Goal: Information Seeking & Learning: Find contact information

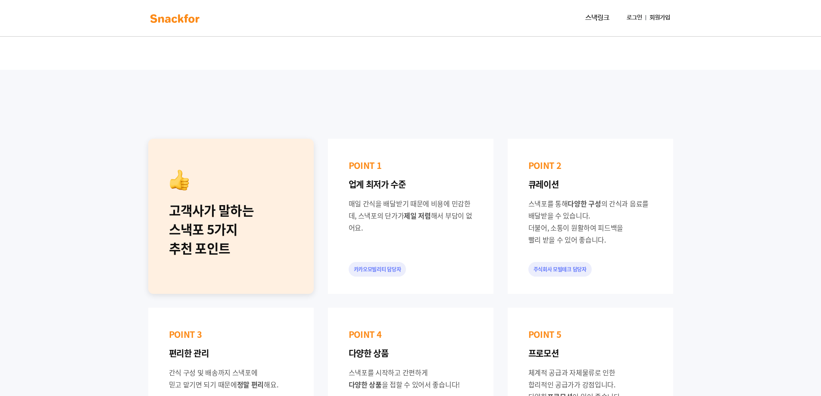
scroll to position [172, 0]
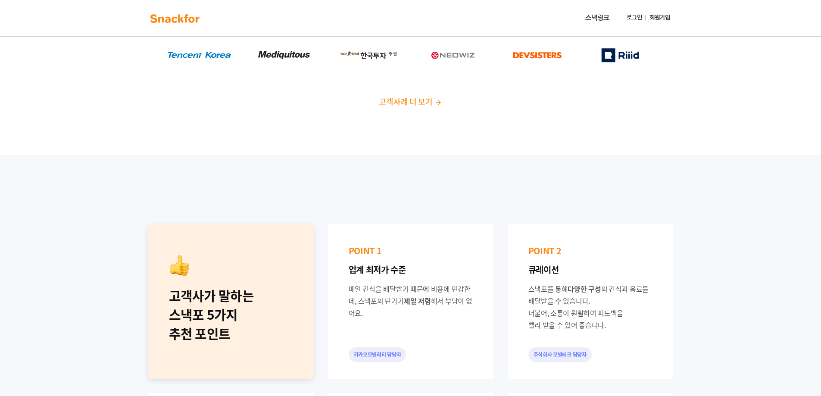
click at [600, 16] on link "스낵링크" at bounding box center [597, 17] width 31 height 17
click at [637, 18] on link "로그인" at bounding box center [635, 18] width 22 height 16
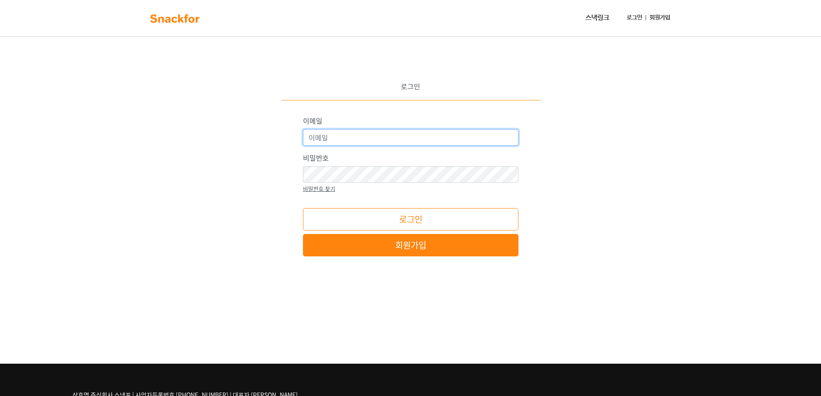
click at [396, 136] on input "이메일" at bounding box center [411, 137] width 216 height 16
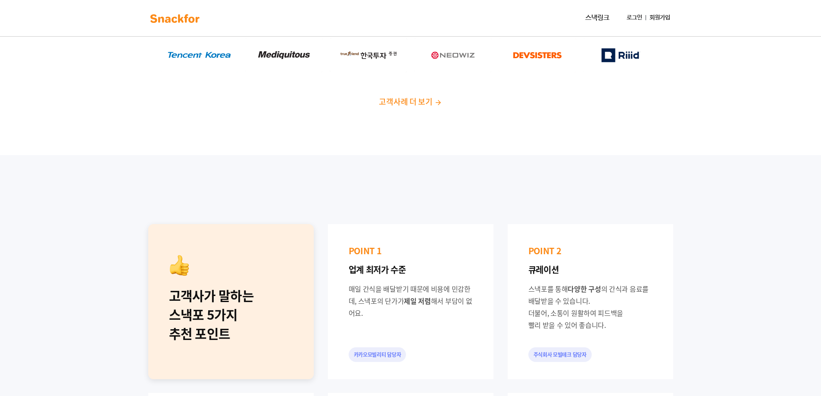
click at [648, 17] on link "회원가입" at bounding box center [660, 18] width 28 height 16
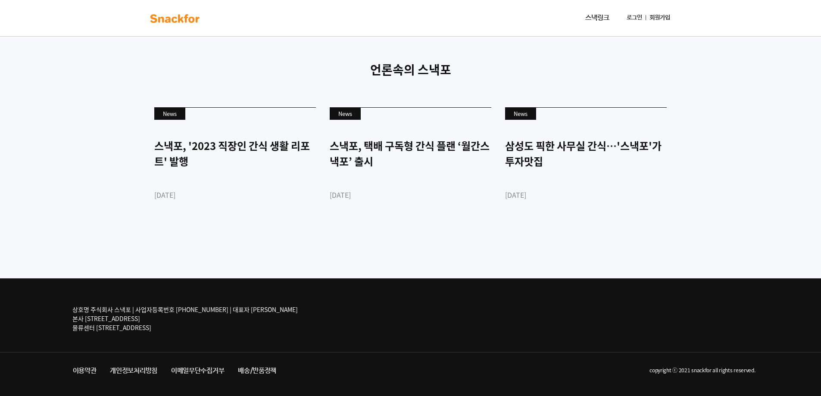
scroll to position [2080, 0]
drag, startPoint x: 77, startPoint y: 298, endPoint x: 144, endPoint y: 323, distance: 71.3
click at [135, 323] on div "상호명 주식회사 스낵포 | 사업자등록번호 [PHONE_NUMBER] | 대표자 [PERSON_NAME] 본사 [STREET_ADDRESS] 물…" at bounding box center [411, 316] width 690 height 74
click at [144, 323] on p "상호명 주식회사 스낵포 | 사업자등록번호 [PHONE_NUMBER] | 대표자 [PERSON_NAME] 본사 [STREET_ADDRESS] 물…" at bounding box center [185, 318] width 226 height 27
click at [109, 375] on link "개인정보처리방침" at bounding box center [133, 372] width 61 height 16
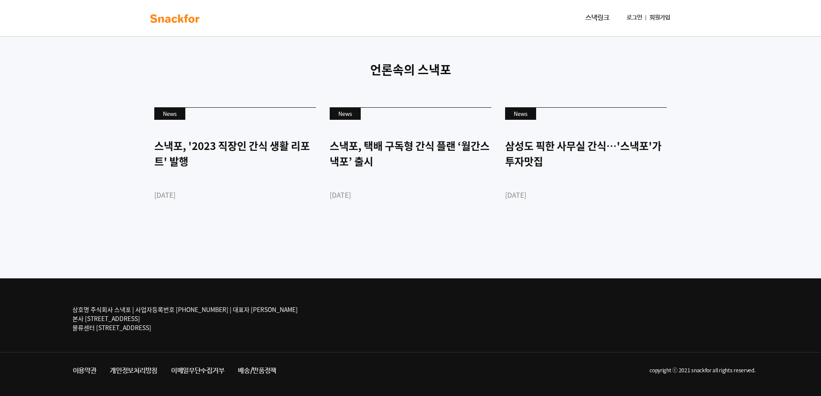
drag, startPoint x: 201, startPoint y: 319, endPoint x: 76, endPoint y: 319, distance: 124.6
click at [76, 319] on p "상호명 주식회사 스낵포 | 사업자등록번호 [PHONE_NUMBER] | 대표자 [PERSON_NAME] 본사 [STREET_ADDRESS] 물…" at bounding box center [185, 318] width 226 height 27
drag, startPoint x: 466, startPoint y: 326, endPoint x: 552, endPoint y: 307, distance: 88.0
click at [500, 325] on div "상호명 주식회사 스낵포 | 사업자등록번호 [PHONE_NUMBER] | 대표자 [PERSON_NAME] 본사 [STREET_ADDRESS] 물…" at bounding box center [411, 316] width 690 height 74
